Goal: Task Accomplishment & Management: Use online tool/utility

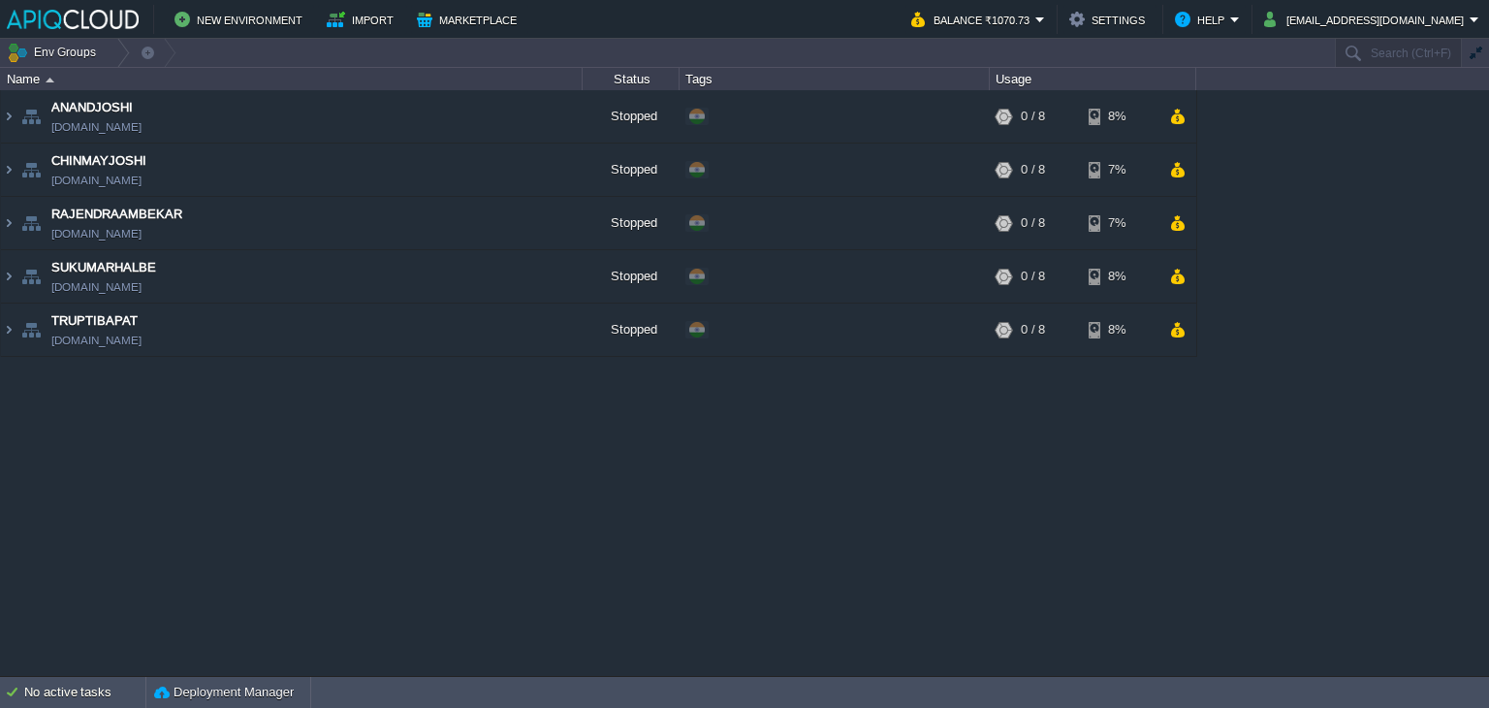
click at [125, 416] on div "ANANDJOSHI [DOMAIN_NAME] Stopped + Add to Env Group RAM 0% CPU 0% 0 / 8 8% CHIN…" at bounding box center [744, 382] width 1489 height 585
click at [538, 172] on button "button" at bounding box center [533, 169] width 17 height 17
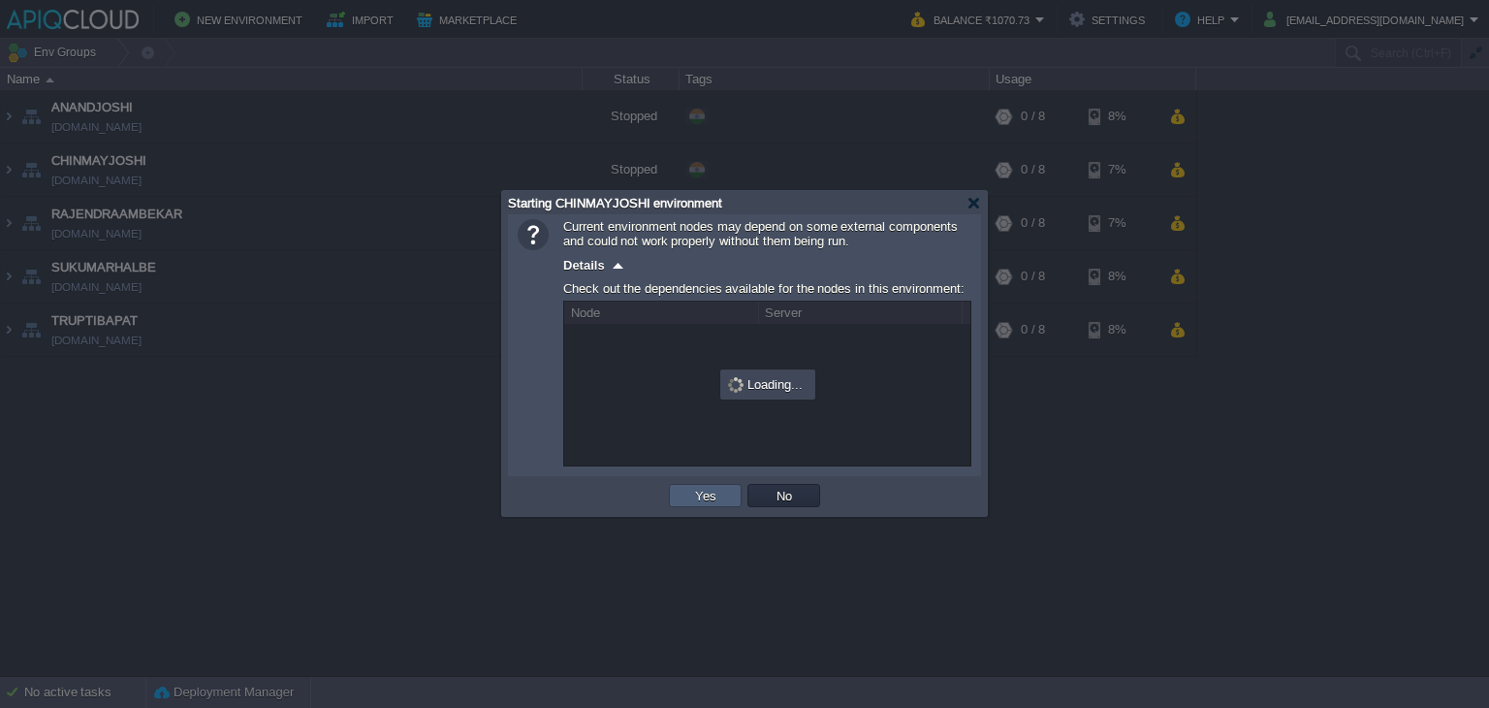
click at [685, 486] on td "Yes" at bounding box center [705, 495] width 73 height 23
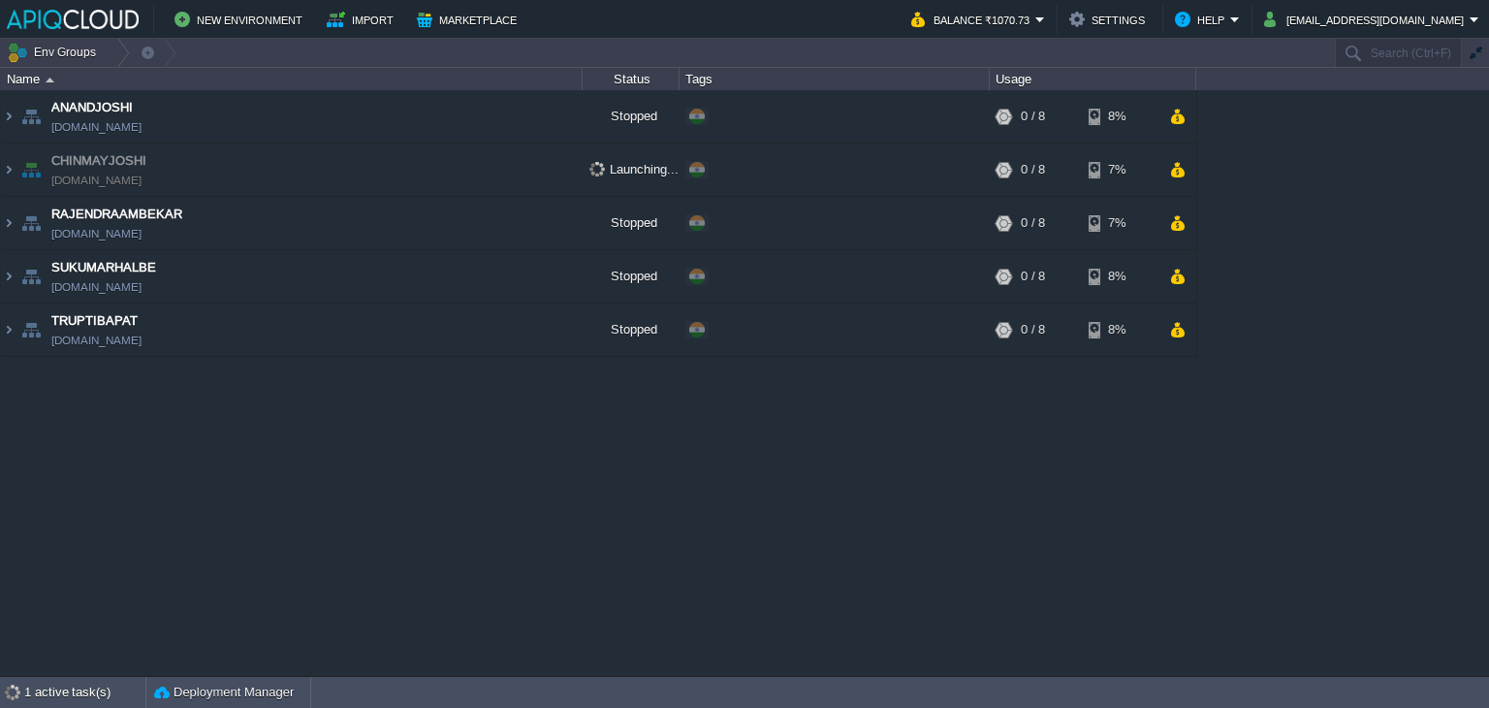
click at [1252, 395] on div "ANANDJOSHI [DOMAIN_NAME] Stopped + Add to Env Group RAM 0% CPU 0% 0 / 8 8% CHIN…" at bounding box center [744, 382] width 1489 height 585
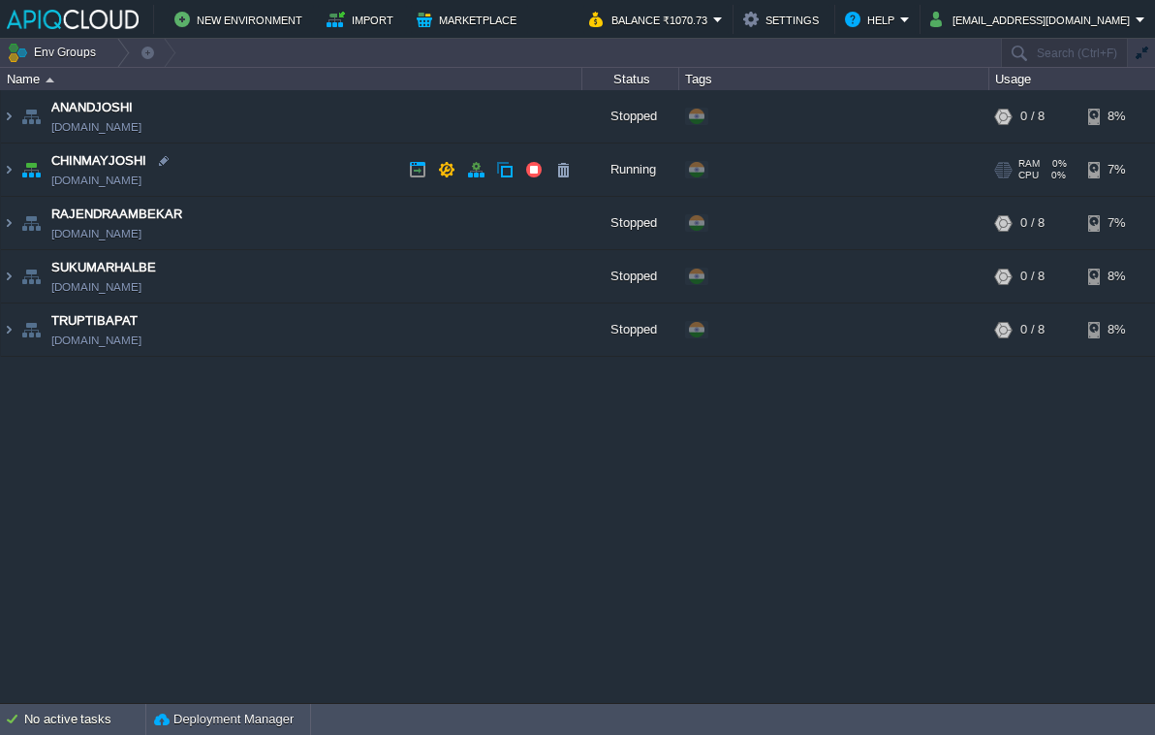
click at [349, 168] on td "CHINMAYJOSHI [DOMAIN_NAME]" at bounding box center [292, 169] width 582 height 53
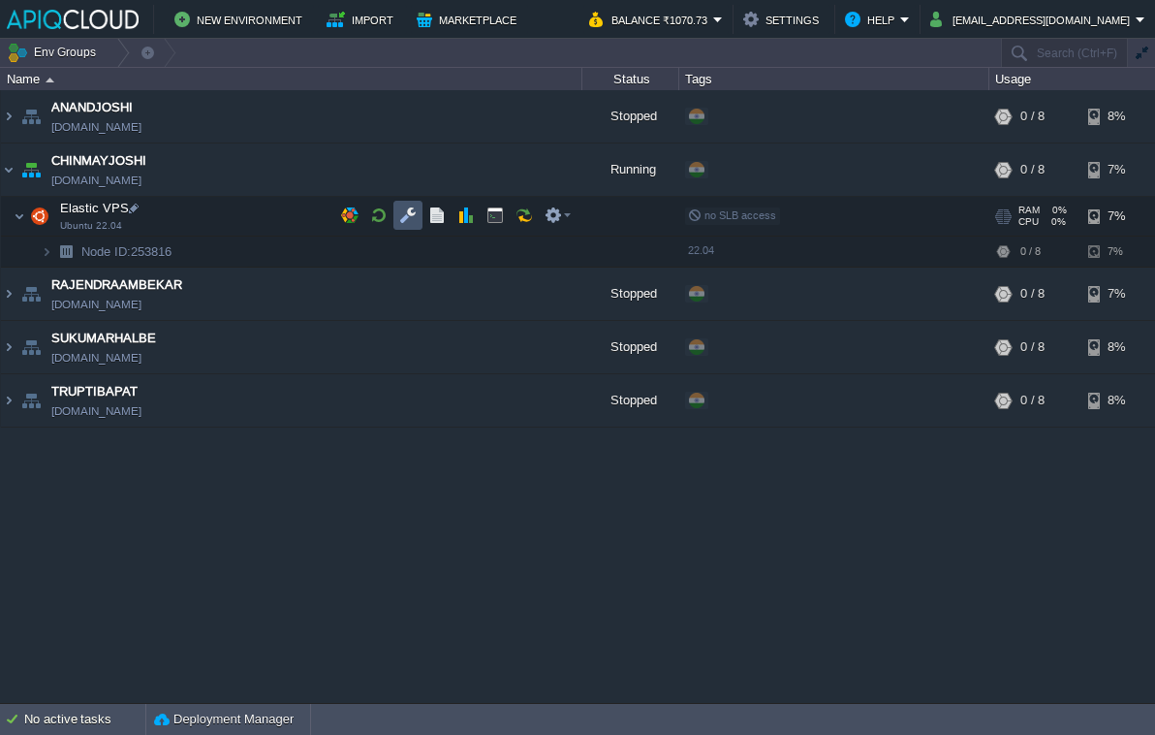
click at [405, 211] on button "button" at bounding box center [407, 214] width 17 height 17
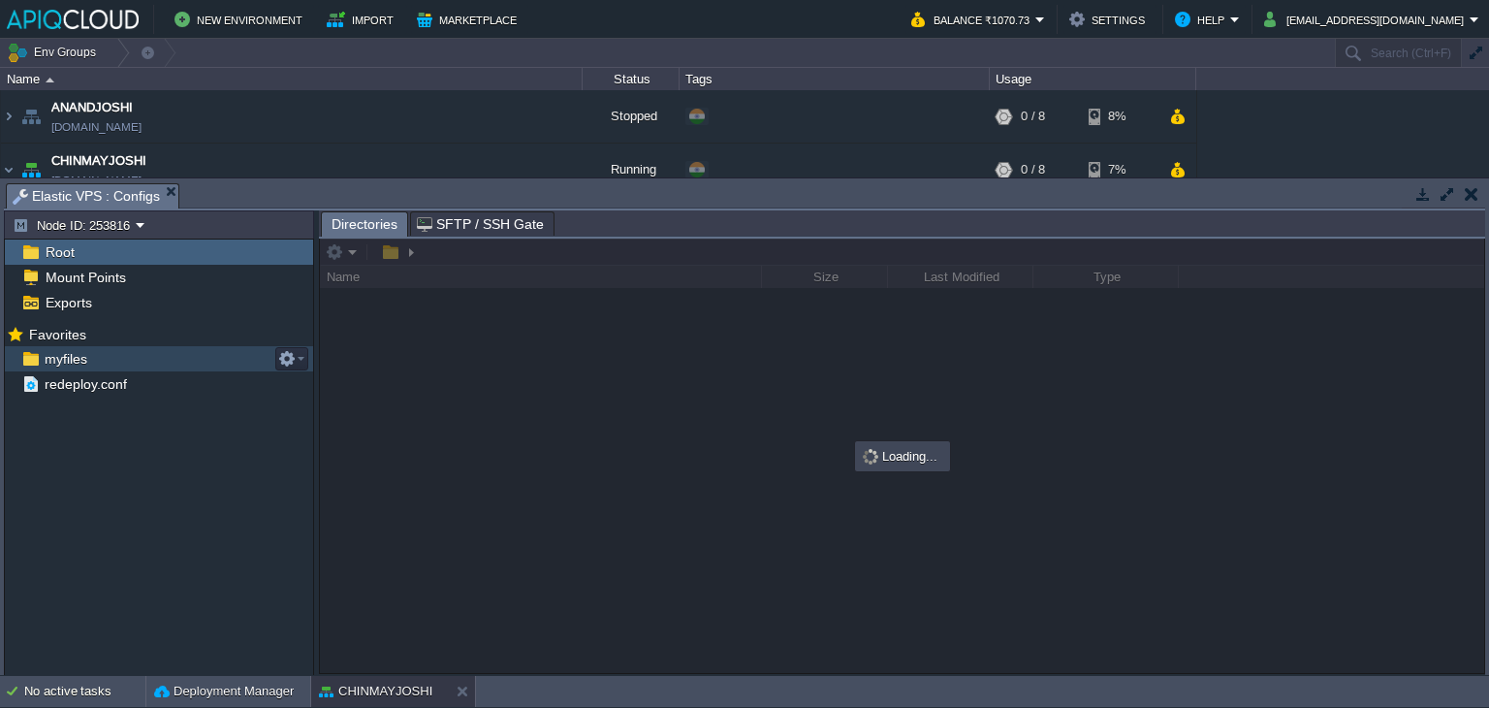
click at [57, 353] on span "myfiles" at bounding box center [65, 358] width 49 height 17
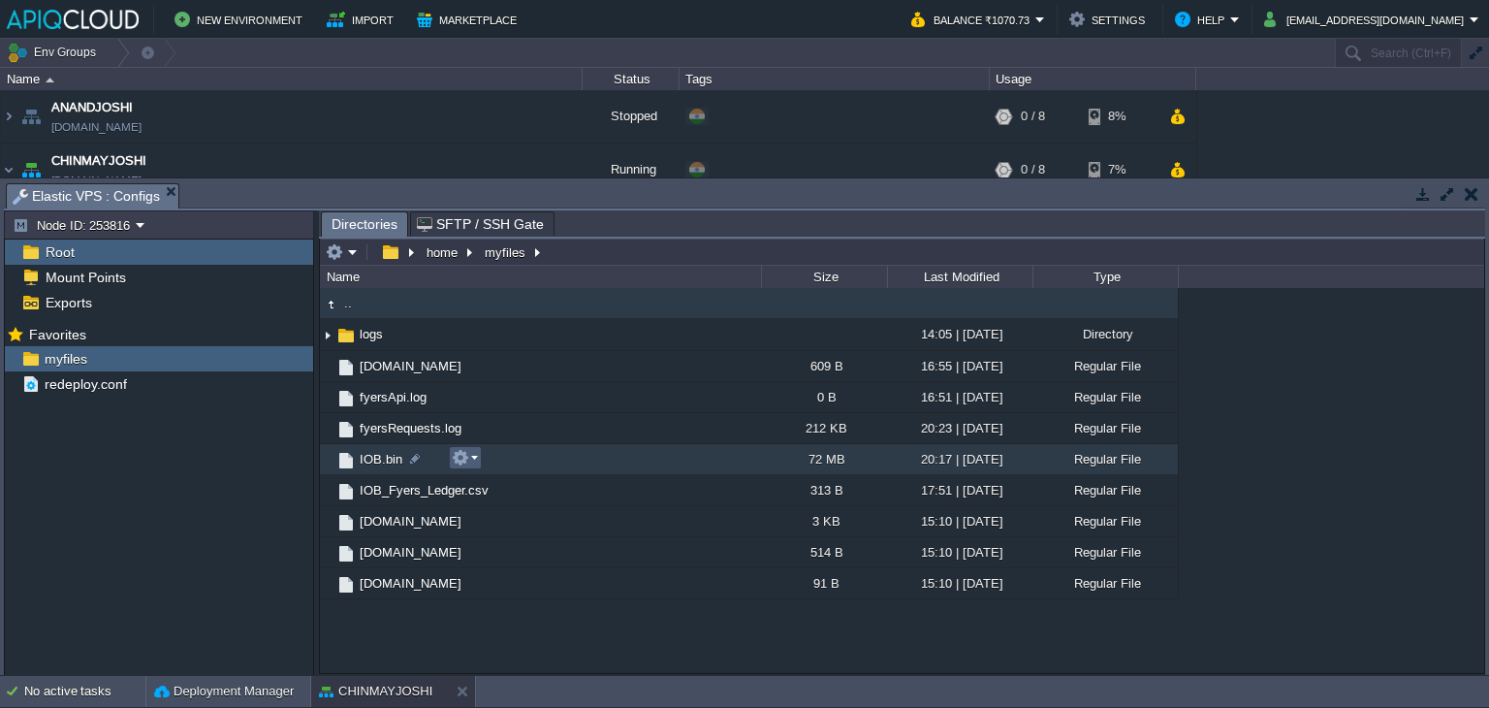
click at [469, 457] on em at bounding box center [465, 457] width 26 height 17
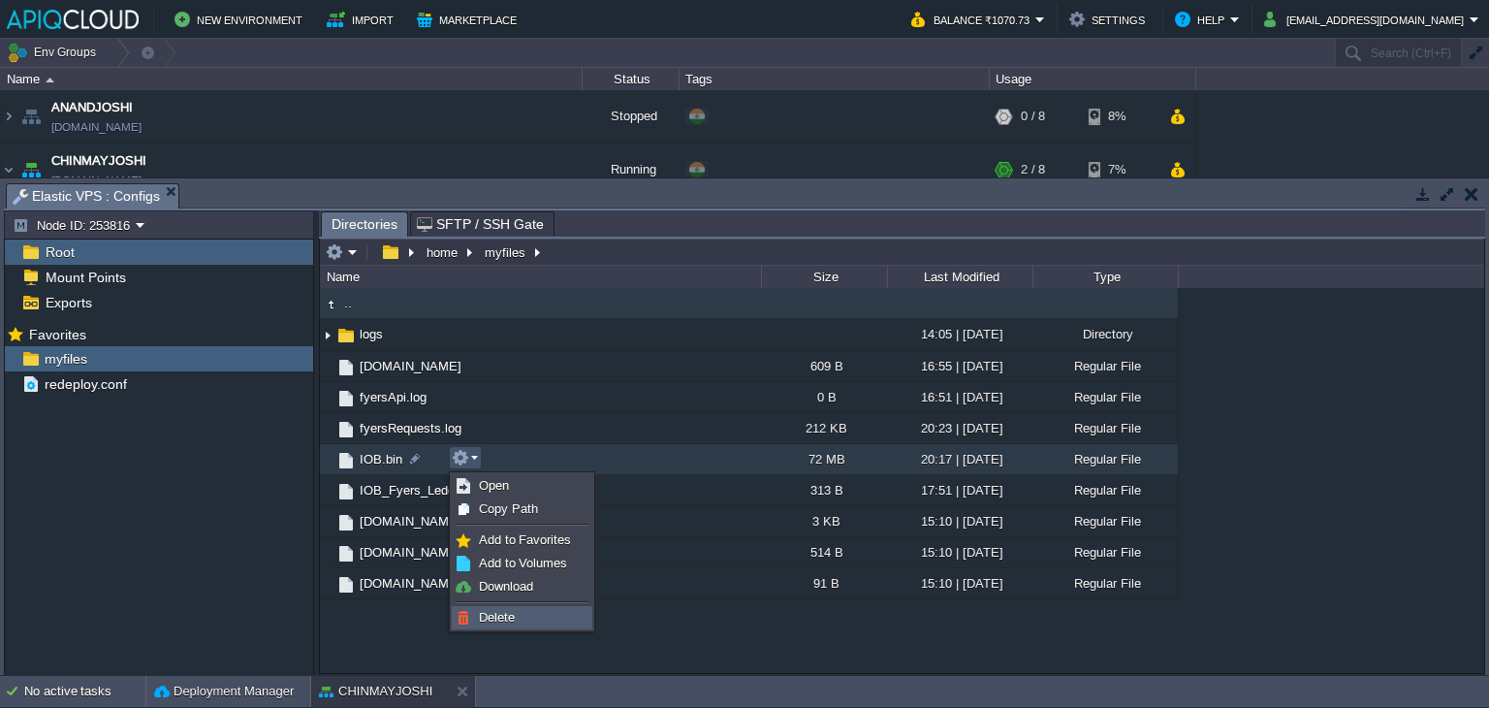
click at [519, 615] on link "Delete" at bounding box center [522, 617] width 139 height 21
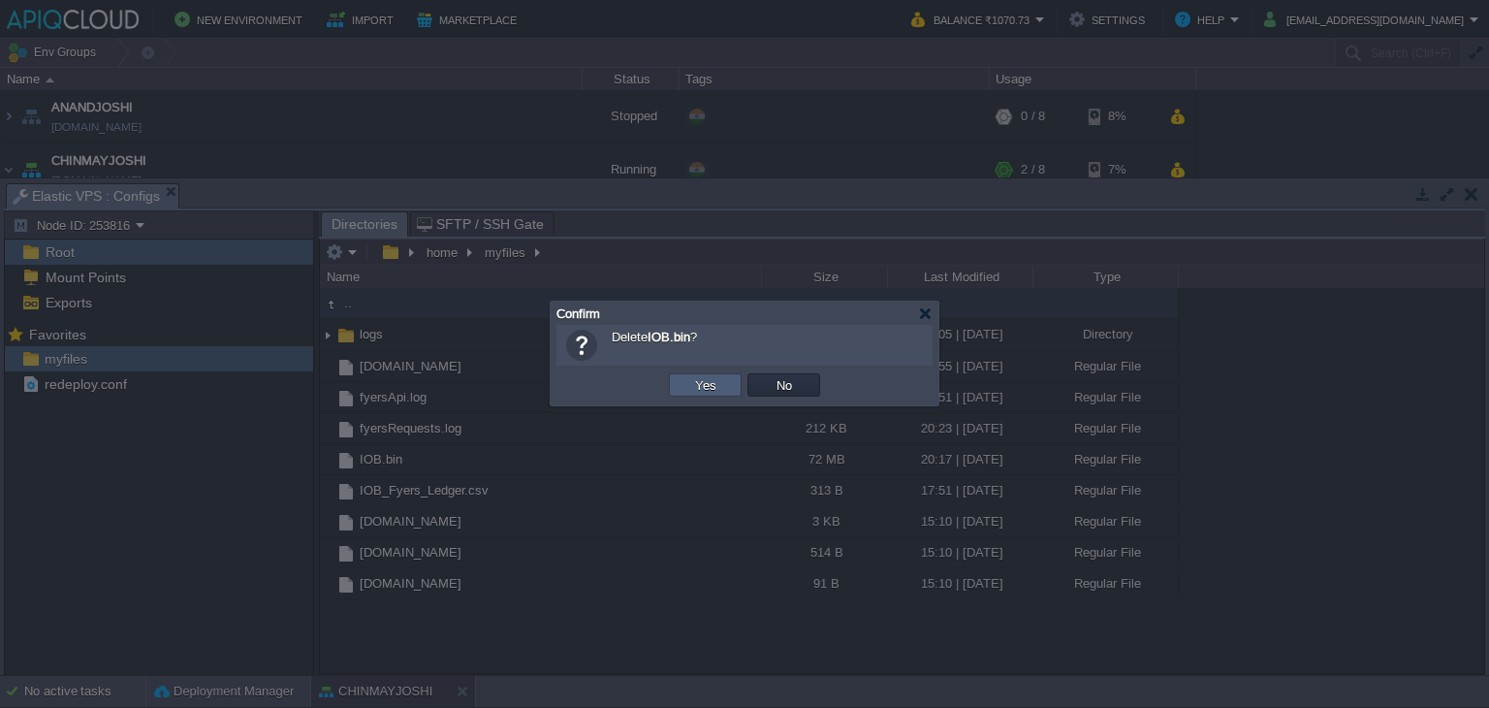
click at [701, 379] on button "Yes" at bounding box center [705, 384] width 33 height 17
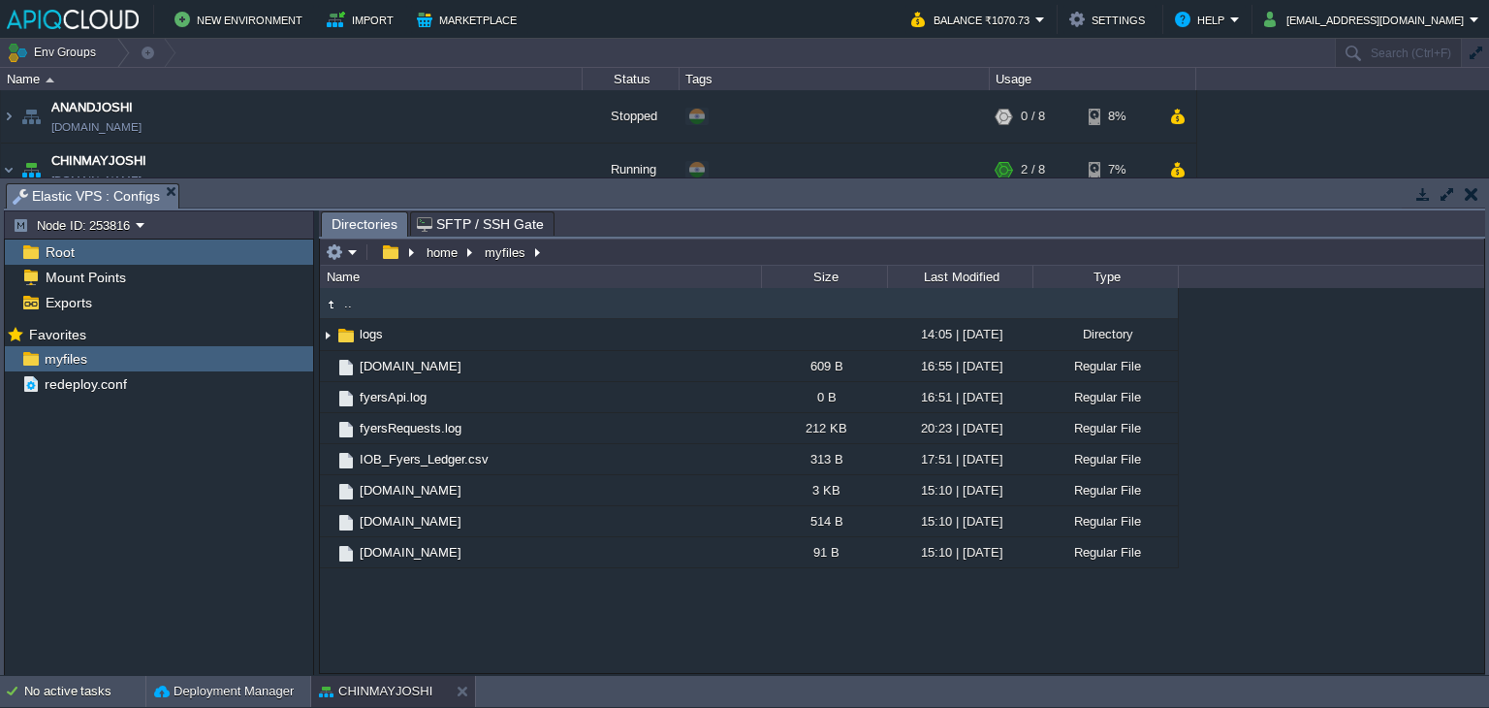
click at [1474, 190] on button "button" at bounding box center [1472, 193] width 14 height 17
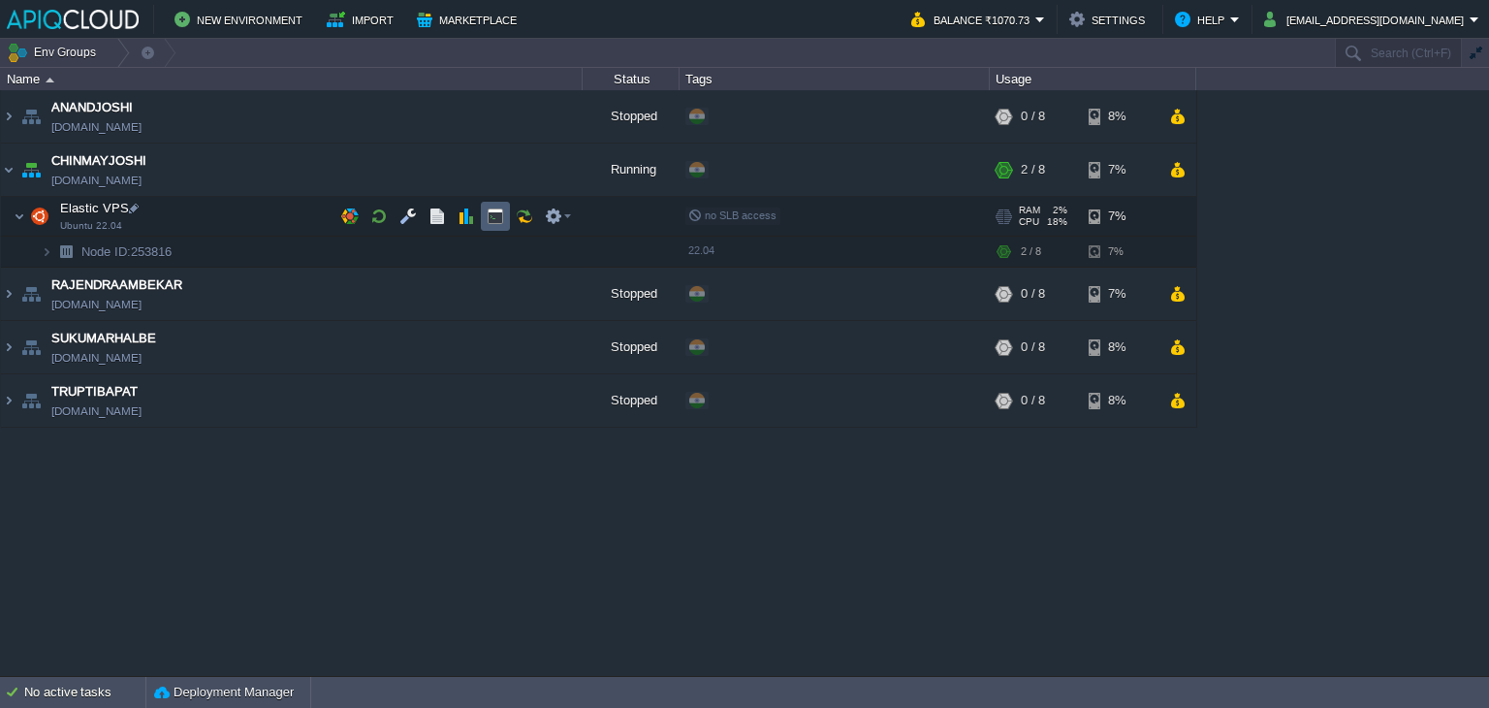
click at [505, 218] on td at bounding box center [495, 216] width 29 height 29
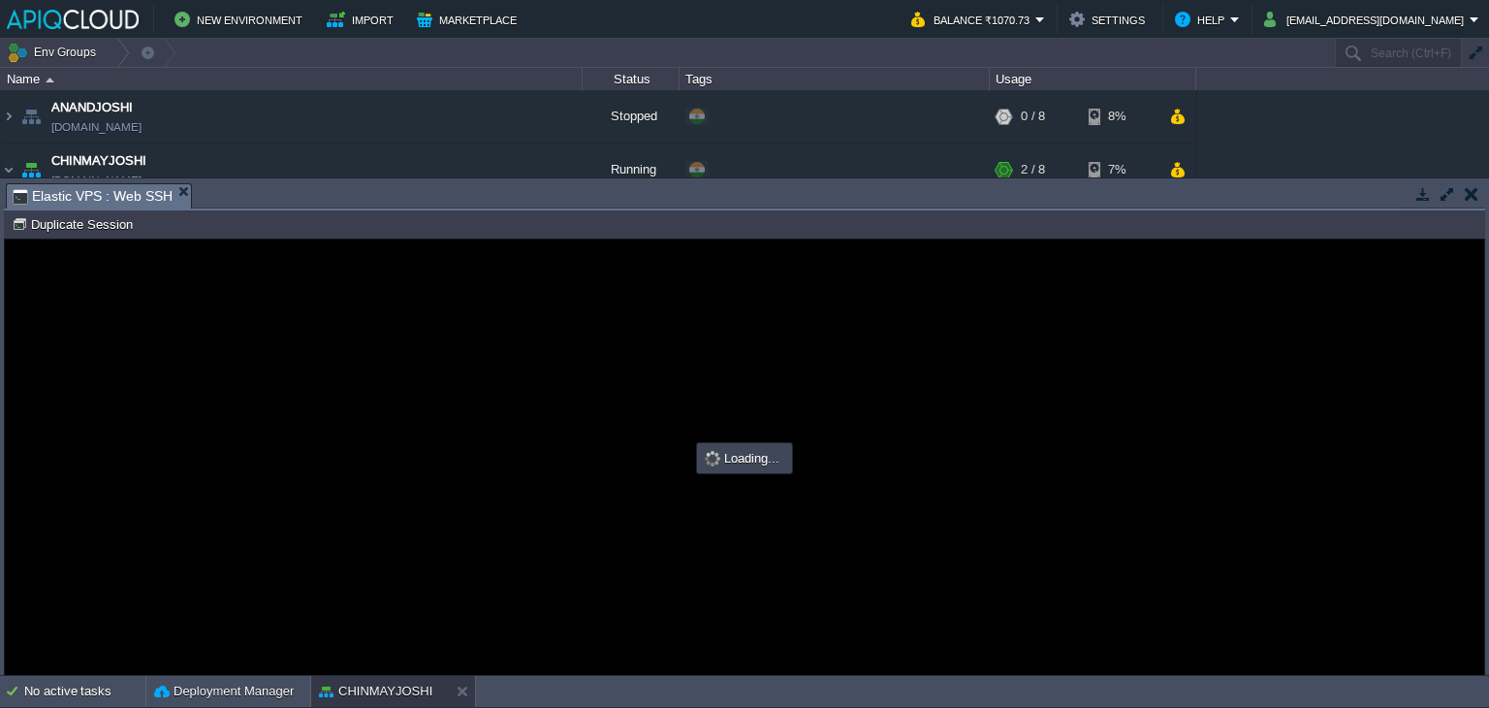
type input "#000000"
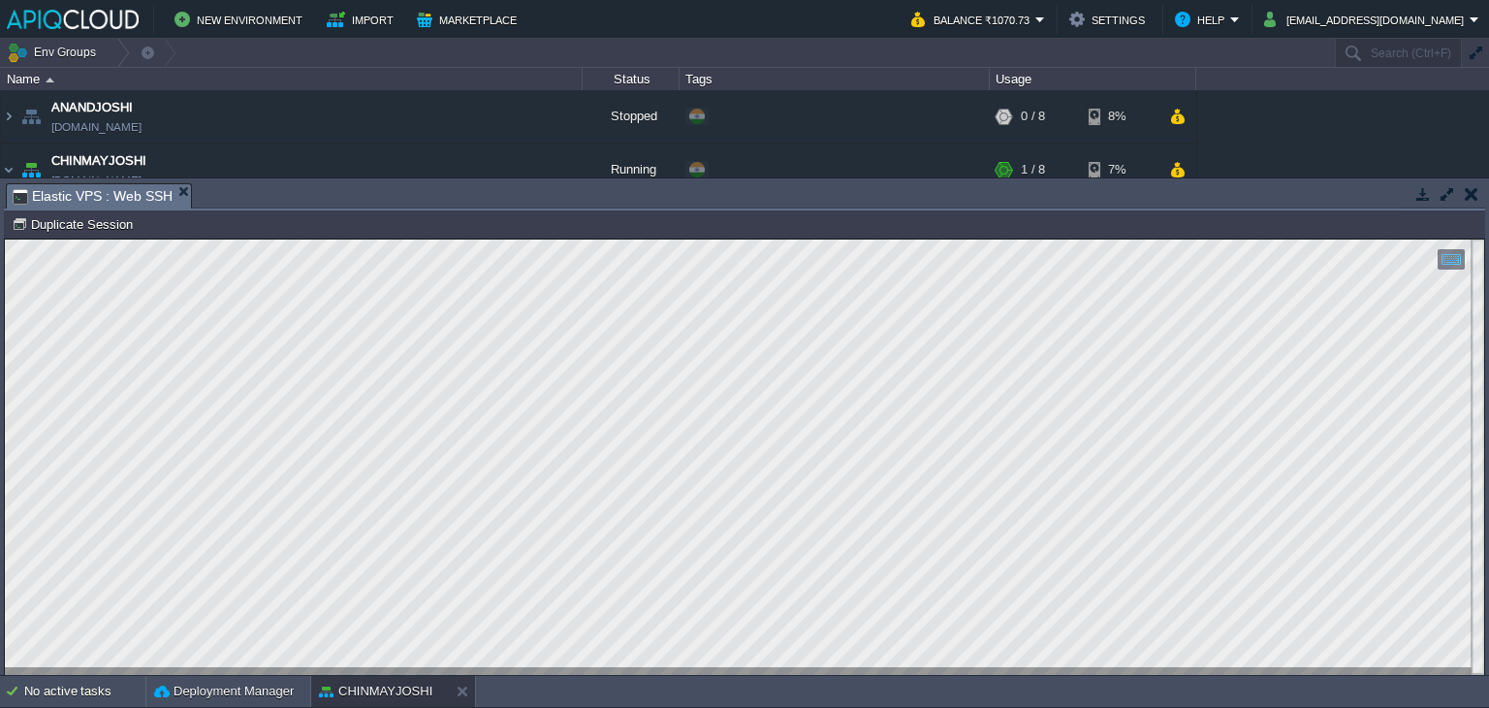
click at [1470, 186] on button "button" at bounding box center [1472, 193] width 14 height 17
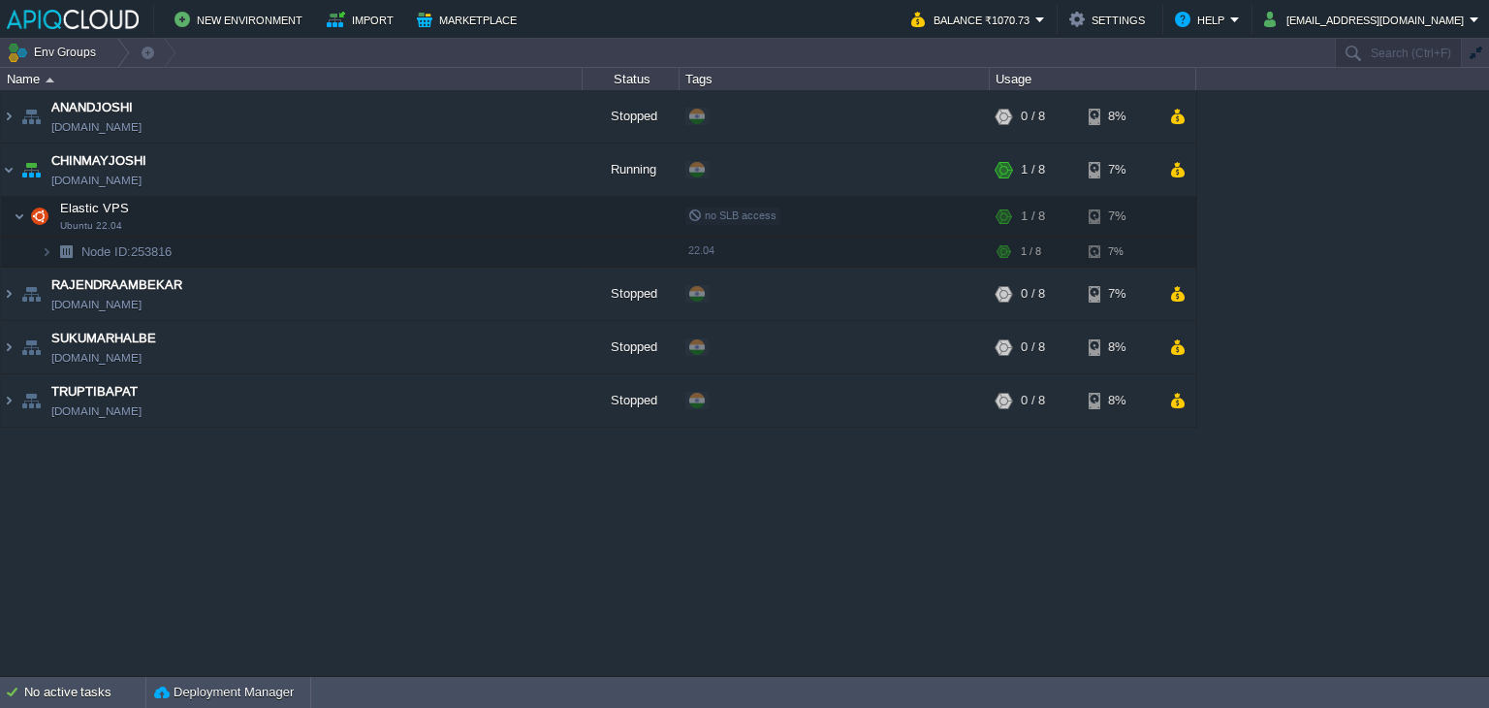
click at [725, 496] on div "ANANDJOSHI [DOMAIN_NAME] Stopped + Add to Env Group RAM 0% CPU 0% 0 / 8 8% CHIN…" at bounding box center [744, 382] width 1489 height 585
click at [541, 165] on button "button" at bounding box center [533, 169] width 17 height 17
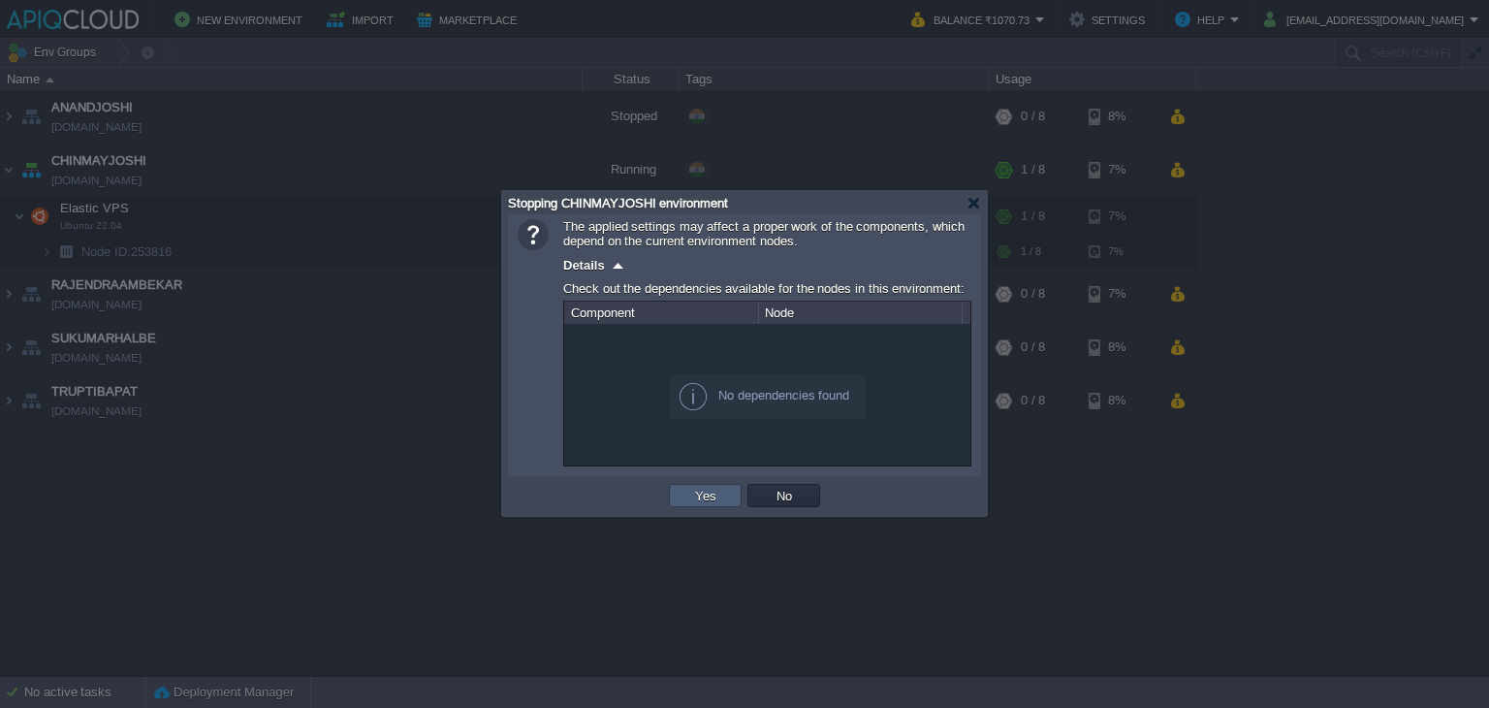
click at [716, 493] on button "Yes" at bounding box center [705, 495] width 33 height 17
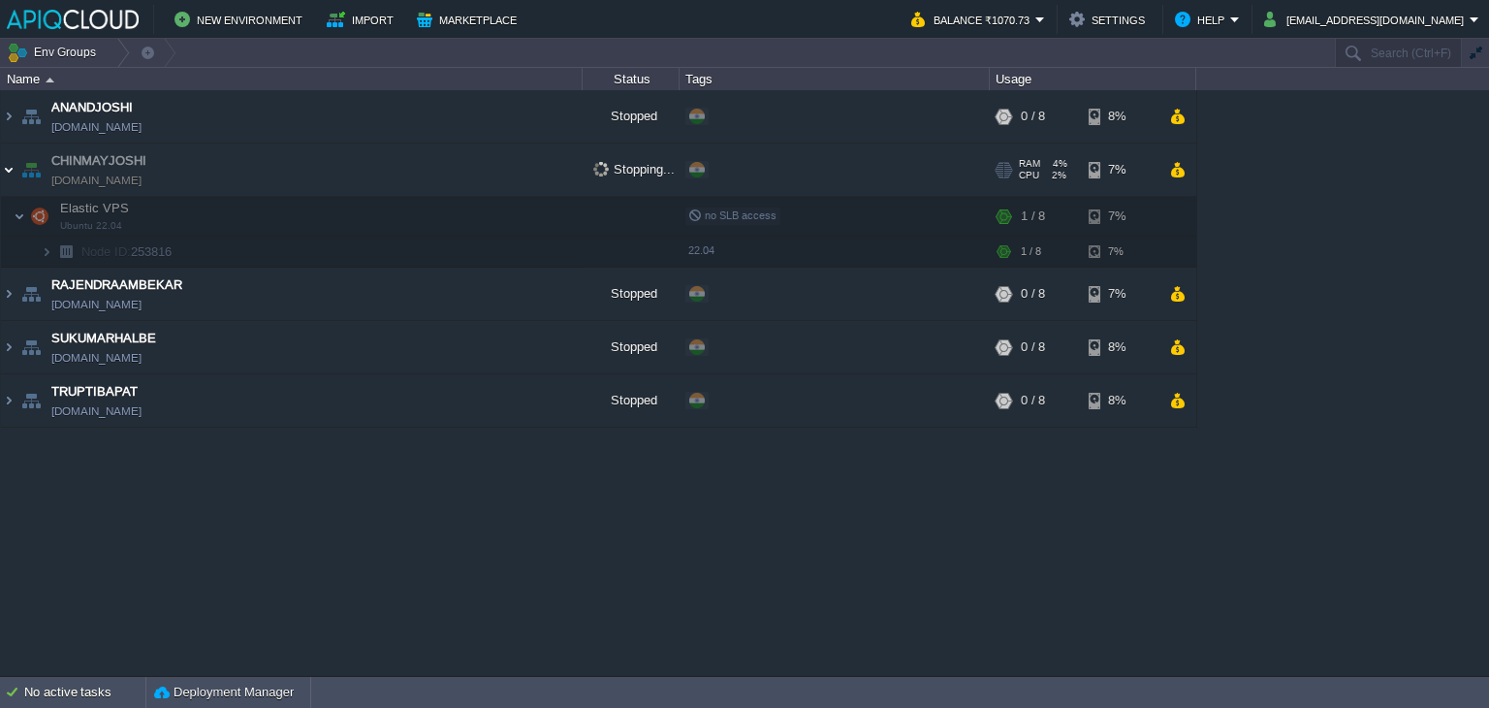
click at [14, 161] on img at bounding box center [9, 169] width 16 height 52
